Goal: Information Seeking & Learning: Learn about a topic

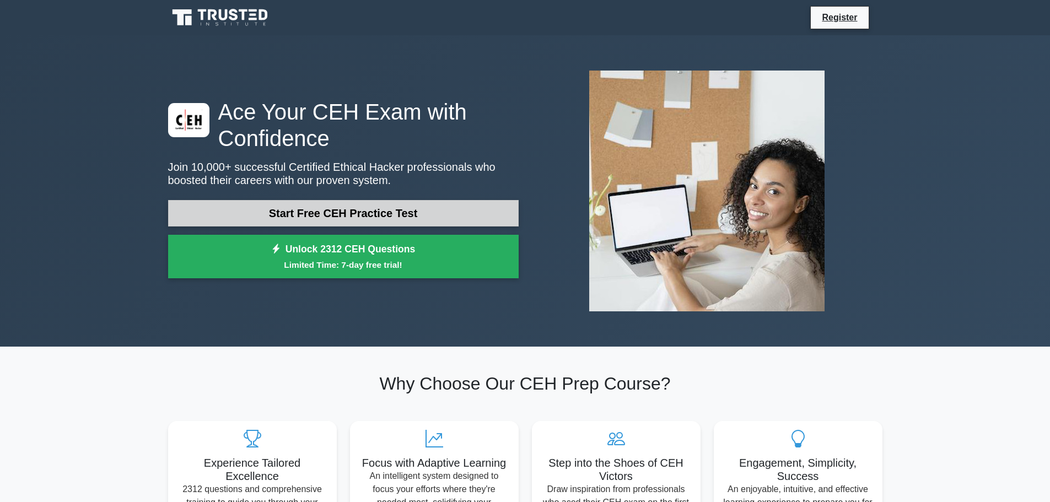
click at [366, 217] on link "Start Free CEH Practice Test" at bounding box center [343, 213] width 350 height 26
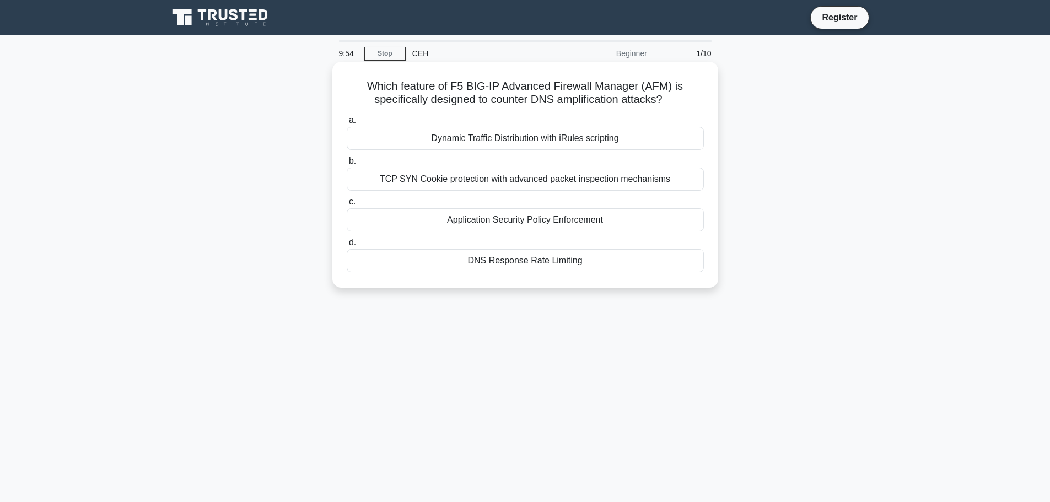
click at [471, 182] on div "TCP SYN Cookie protection with advanced packet inspection mechanisms" at bounding box center [525, 179] width 357 height 23
click at [347, 165] on input "b. TCP SYN Cookie protection with advanced packet inspection mechanisms" at bounding box center [347, 161] width 0 height 7
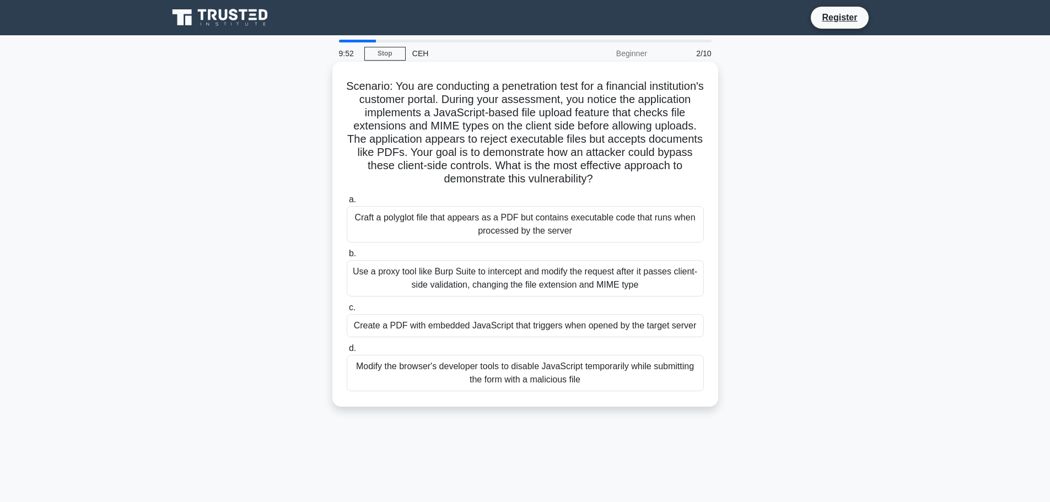
click at [548, 232] on div "Craft a polyglot file that appears as a PDF but contains executable code that r…" at bounding box center [525, 224] width 357 height 36
click at [347, 203] on input "a. Craft a polyglot file that appears as a PDF but contains executable code tha…" at bounding box center [347, 199] width 0 height 7
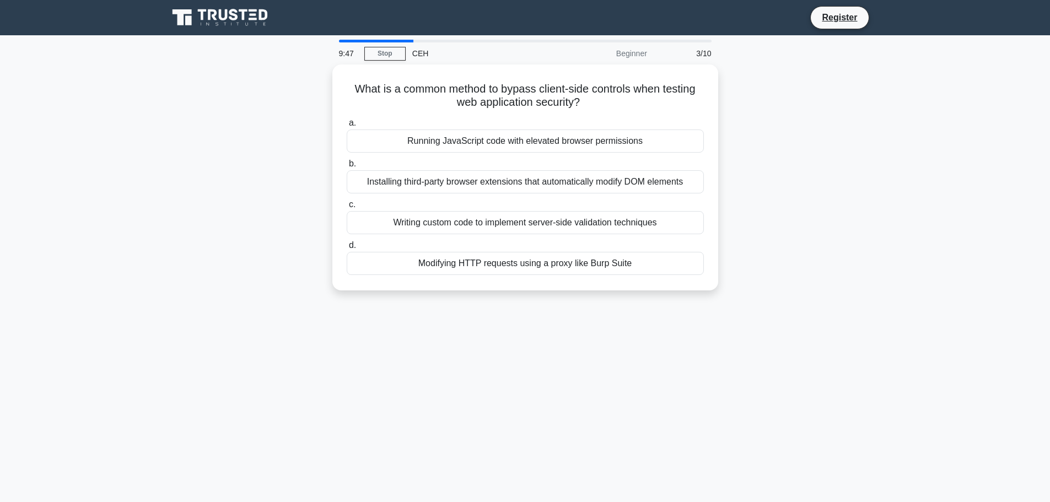
click at [390, 41] on div at bounding box center [376, 41] width 74 height 3
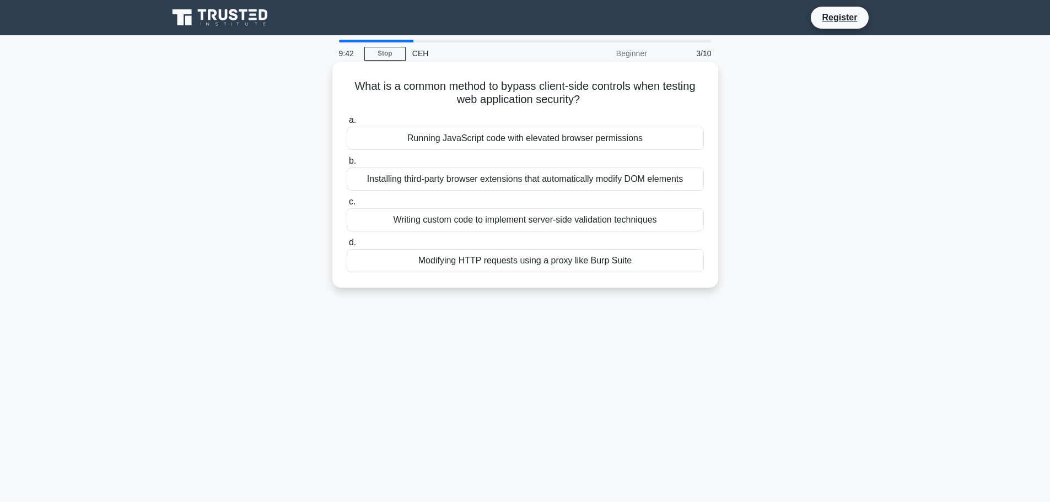
click at [521, 186] on div "Installing third-party browser extensions that automatically modify DOM elements" at bounding box center [525, 179] width 357 height 23
click at [347, 165] on input "b. Installing third-party browser extensions that automatically modify DOM elem…" at bounding box center [347, 161] width 0 height 7
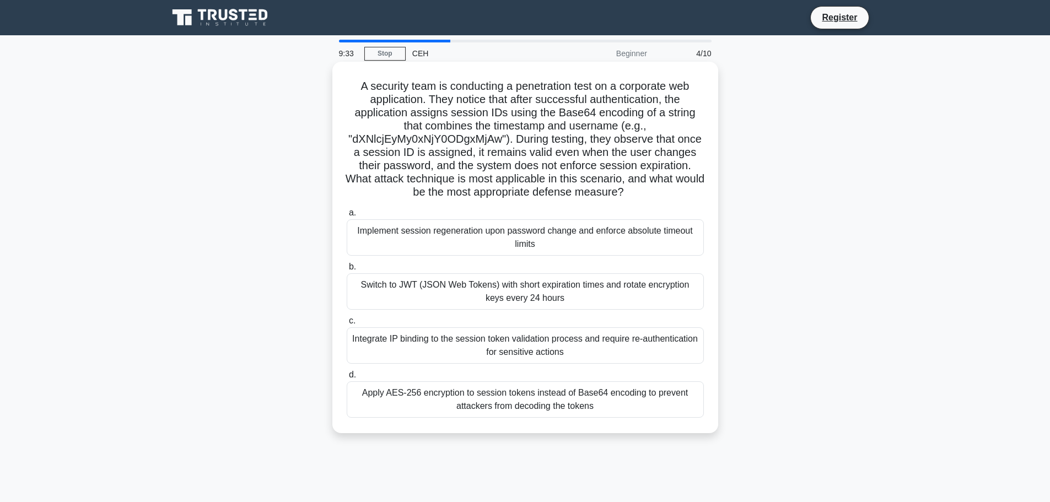
click at [559, 302] on div "Switch to JWT (JSON Web Tokens) with short expiration times and rotate encrypti…" at bounding box center [525, 291] width 357 height 36
click at [347, 271] on input "b. Switch to JWT (JSON Web Tokens) with short expiration times and rotate encry…" at bounding box center [347, 266] width 0 height 7
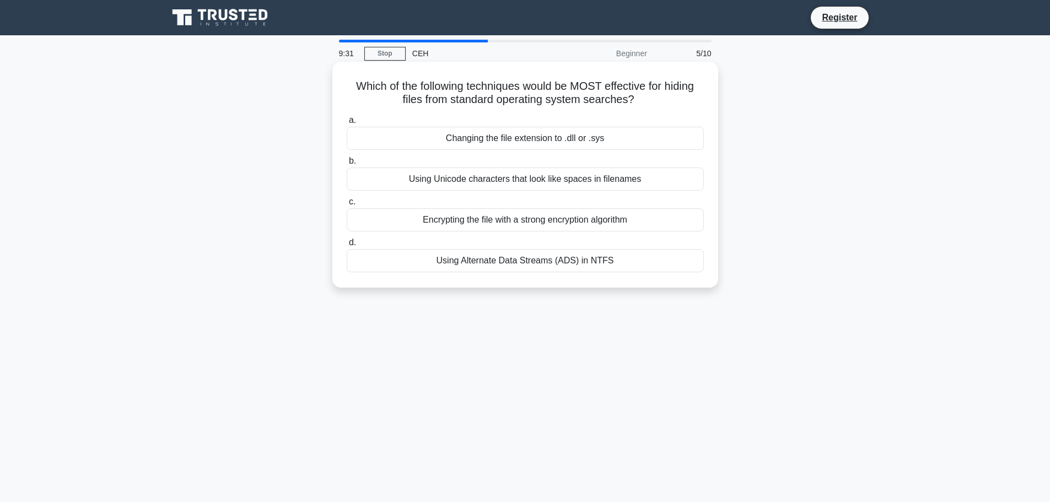
click at [569, 222] on div "Encrypting the file with a strong encryption algorithm" at bounding box center [525, 219] width 357 height 23
click at [347, 206] on input "c. Encrypting the file with a strong encryption algorithm" at bounding box center [347, 201] width 0 height 7
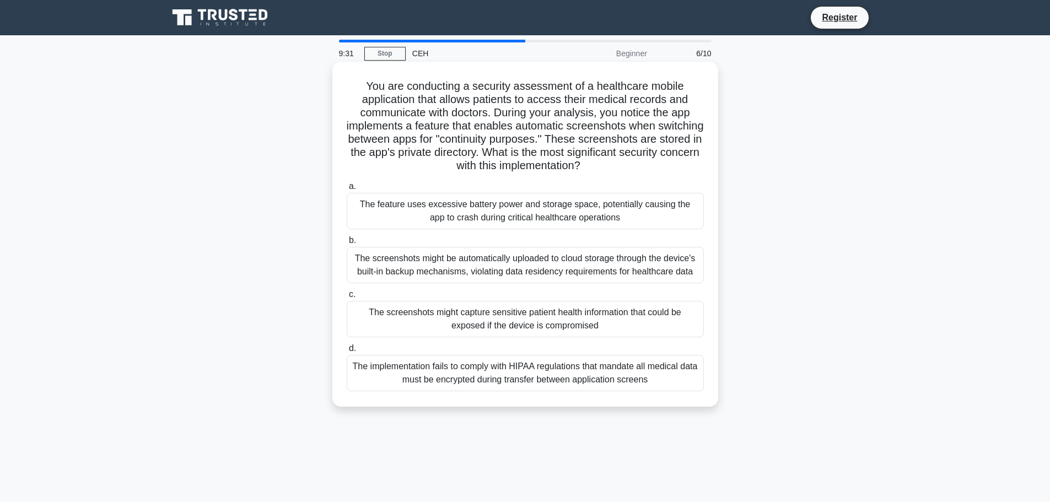
click at [585, 199] on div "The feature uses excessive battery power and storage space, potentially causing…" at bounding box center [525, 211] width 357 height 36
click at [347, 190] on input "a. The feature uses excessive battery power and storage space, potentially caus…" at bounding box center [347, 186] width 0 height 7
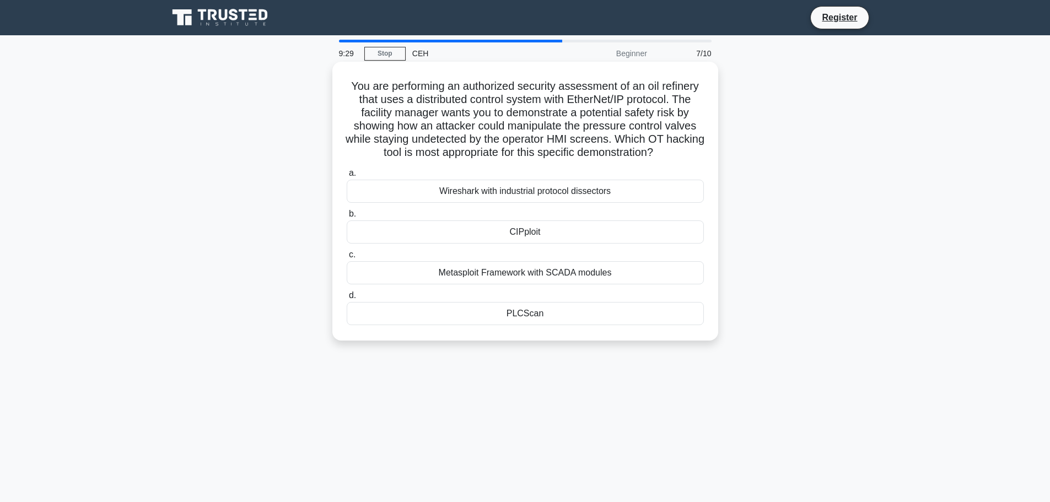
click at [574, 236] on div "CIPploit" at bounding box center [525, 231] width 357 height 23
click at [347, 218] on input "b. CIPploit" at bounding box center [347, 214] width 0 height 7
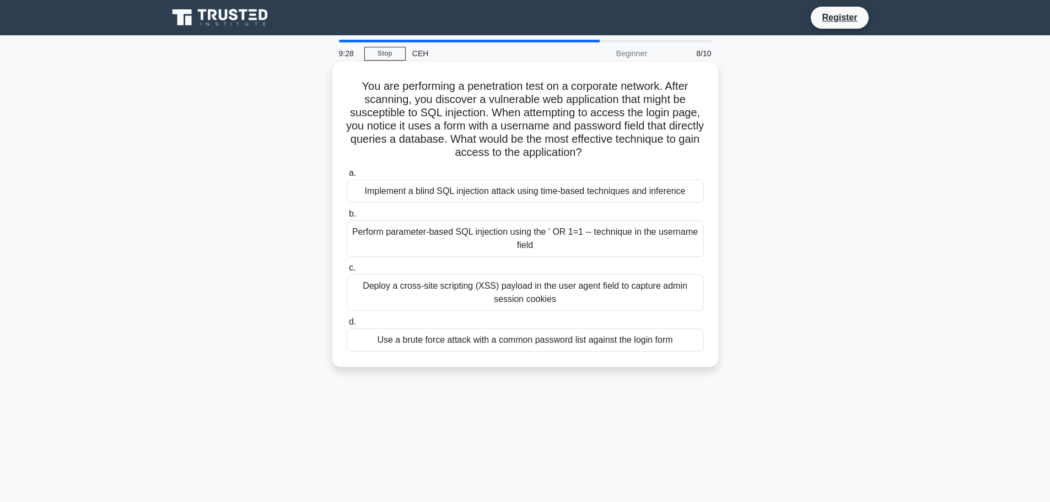
click at [578, 282] on div "Deploy a cross-site scripting (XSS) payload in the user agent field to capture …" at bounding box center [525, 292] width 357 height 36
click at [347, 272] on input "c. Deploy a cross-site scripting (XSS) payload in the user agent field to captu…" at bounding box center [347, 268] width 0 height 7
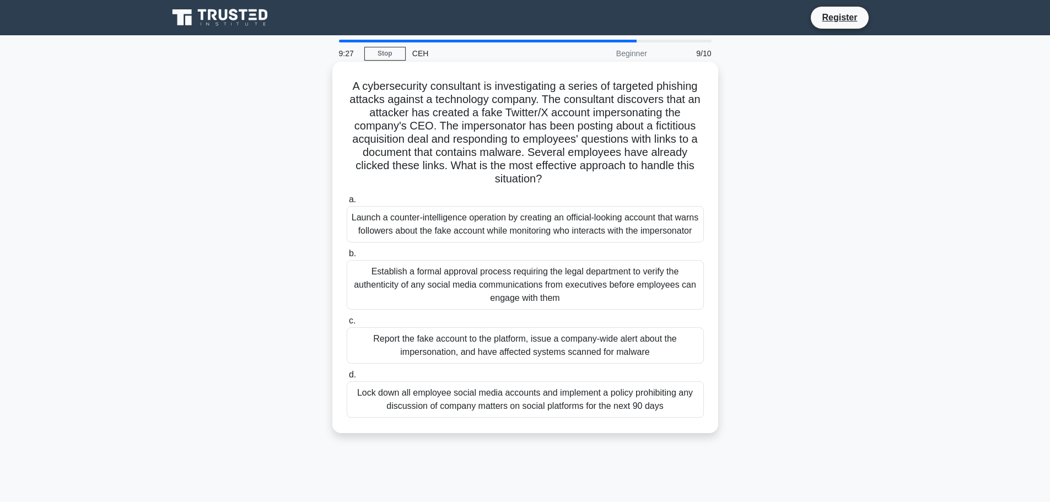
click at [603, 227] on div "Launch a counter-intelligence operation by creating an official-looking account…" at bounding box center [525, 224] width 357 height 36
click at [347, 203] on input "a. Launch a counter-intelligence operation by creating an official-looking acco…" at bounding box center [347, 199] width 0 height 7
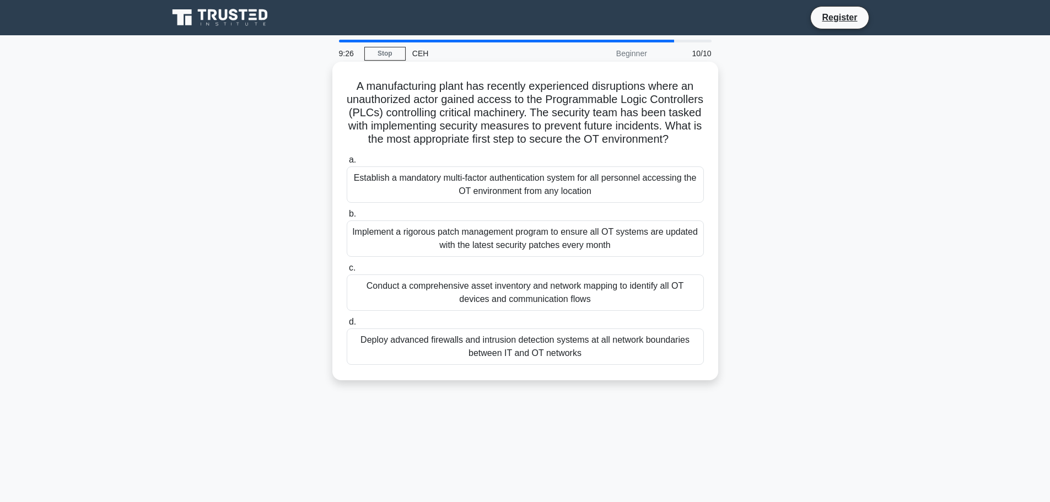
click at [589, 325] on div "a. Establish a mandatory multi-factor authentication system for all personnel a…" at bounding box center [525, 259] width 370 height 216
click at [602, 308] on div "Conduct a comprehensive asset inventory and network mapping to identify all OT …" at bounding box center [525, 292] width 357 height 36
click at [347, 272] on input "c. Conduct a comprehensive asset inventory and network mapping to identify all …" at bounding box center [347, 268] width 0 height 7
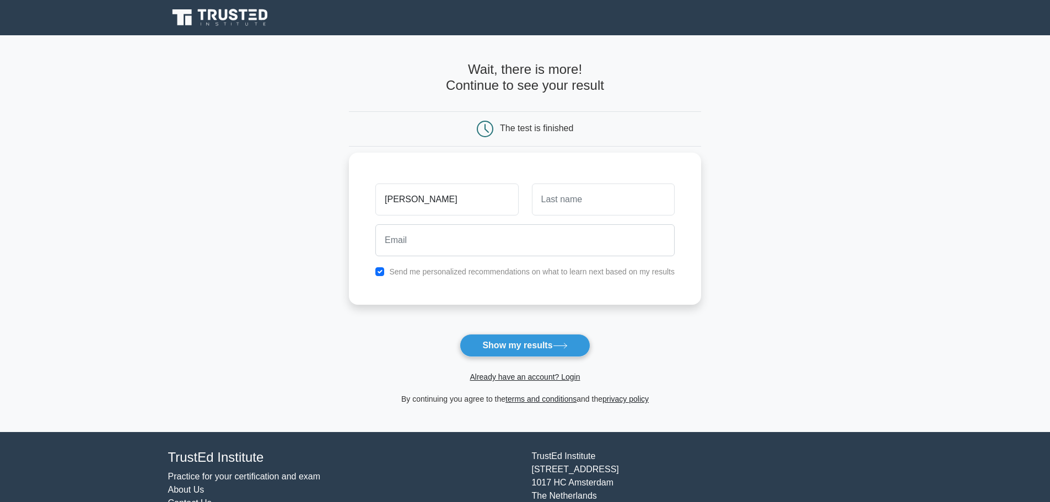
type input "[PERSON_NAME]"
type input "vats"
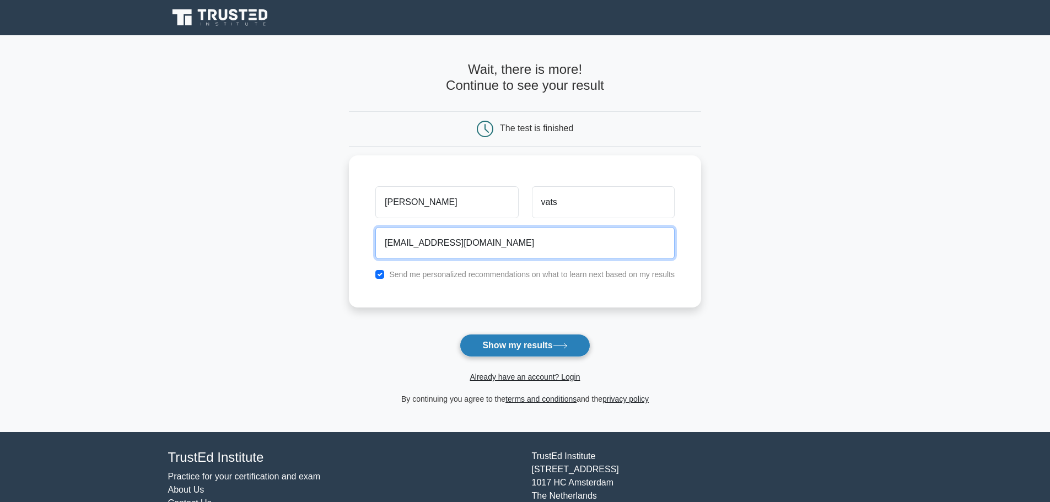
type input "ayushvats2706@gmail.com"
click at [526, 353] on button "Show my results" at bounding box center [525, 345] width 130 height 23
